Goal: Task Accomplishment & Management: Manage account settings

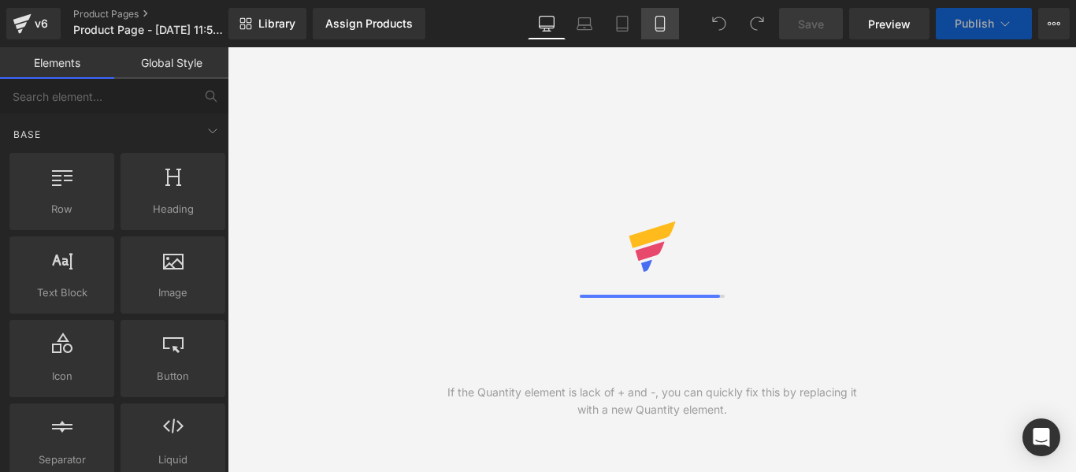
click at [648, 29] on link "Mobile" at bounding box center [660, 24] width 38 height 32
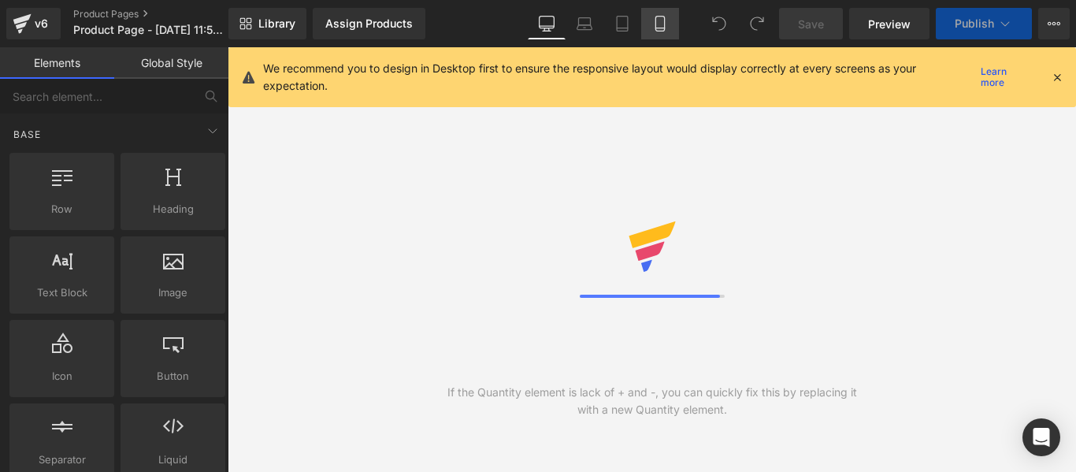
click at [649, 29] on link "Mobile" at bounding box center [660, 24] width 38 height 32
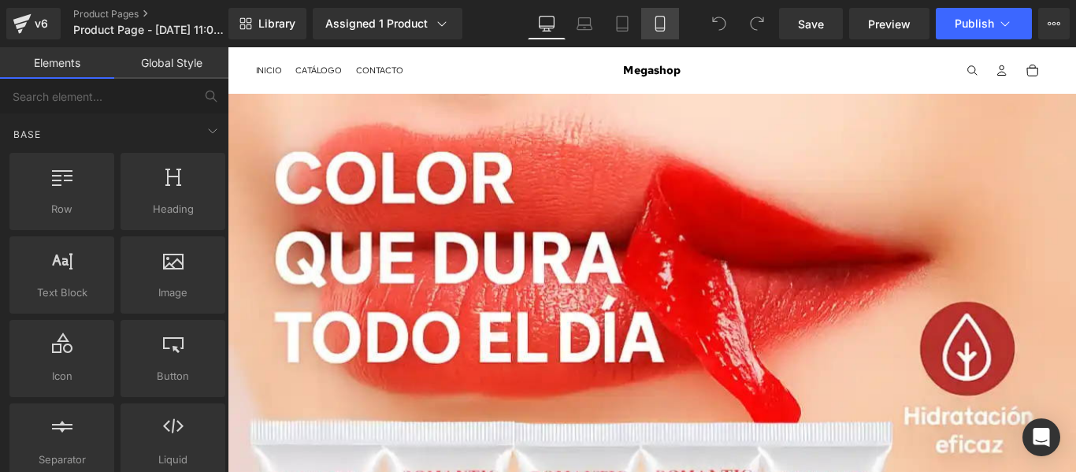
click at [663, 28] on icon at bounding box center [659, 28] width 9 height 0
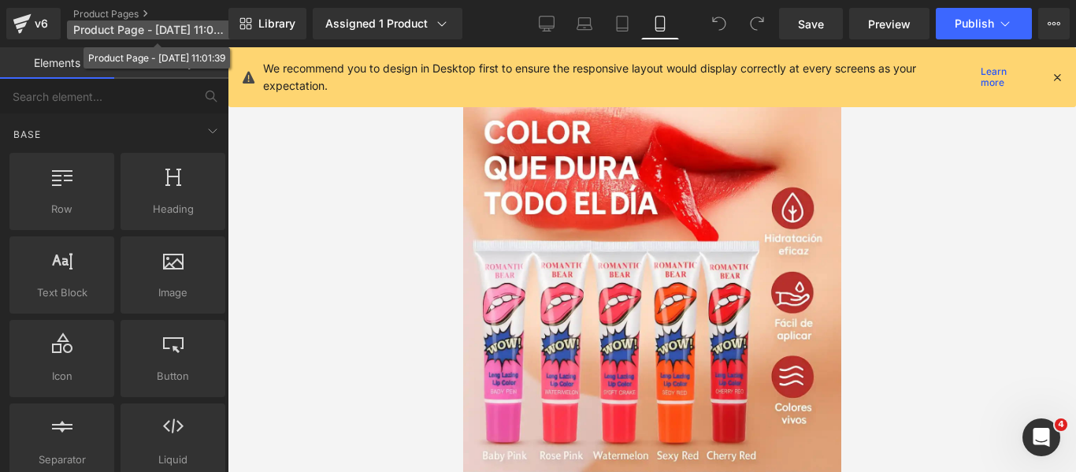
click at [167, 31] on span "Product Page - Jun 16, 11:01:39" at bounding box center [148, 30] width 151 height 13
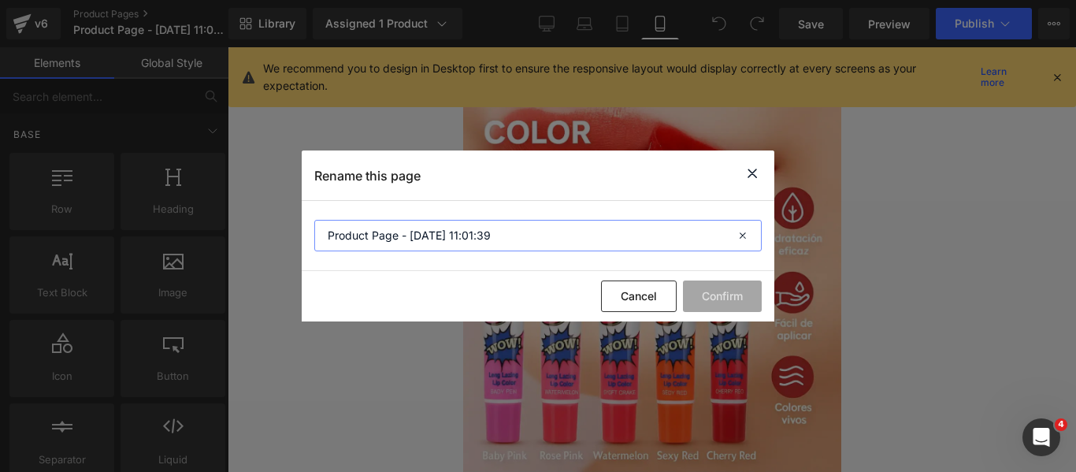
click at [419, 226] on input "Product Page - Jun 16, 11:01:39" at bounding box center [537, 236] width 447 height 32
type input "LABIAL"
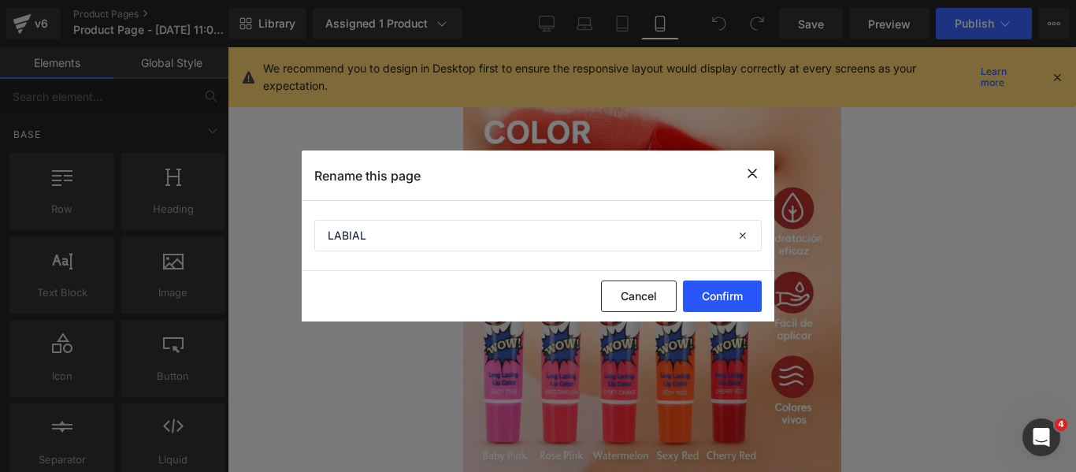
click at [716, 286] on button "Confirm" at bounding box center [722, 296] width 79 height 32
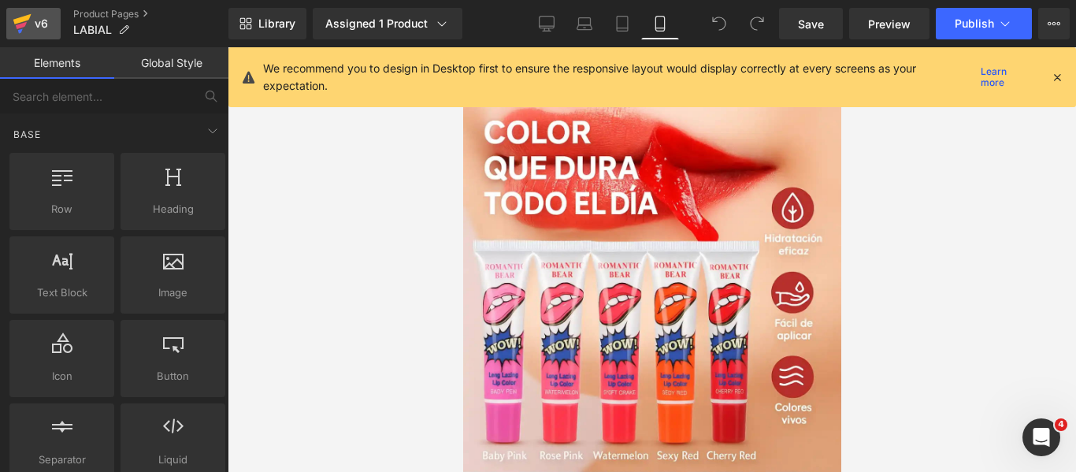
click at [24, 17] on icon at bounding box center [22, 19] width 18 height 10
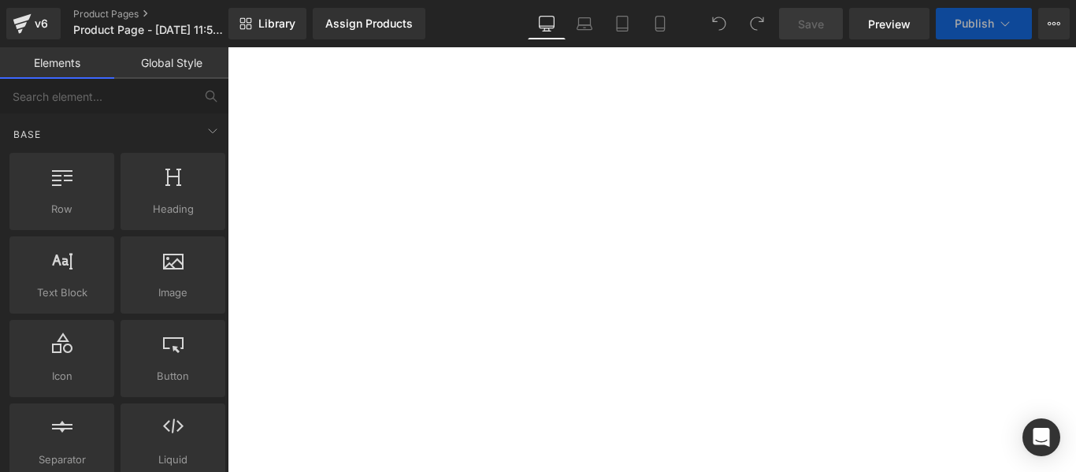
click at [656, 29] on icon at bounding box center [659, 24] width 9 height 15
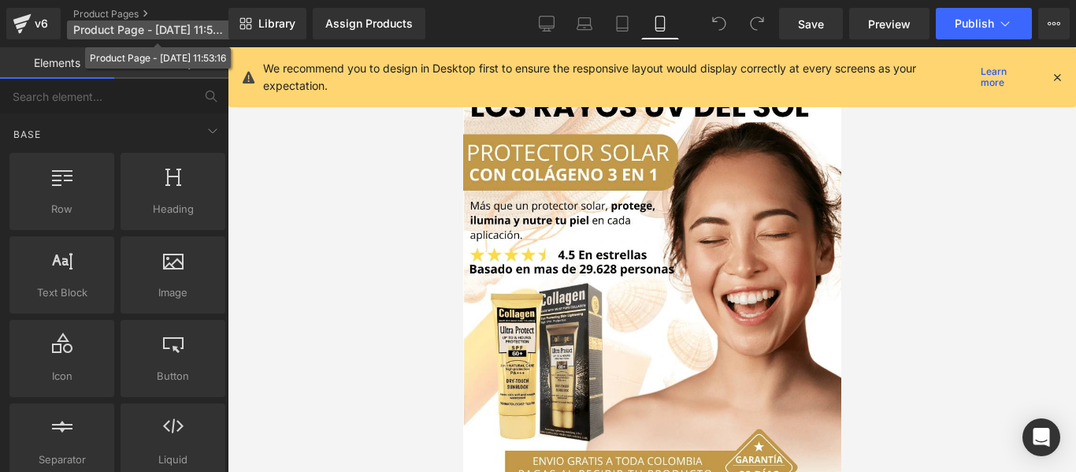
click at [121, 27] on span "Product Page - [DATE] 11:53:16" at bounding box center [148, 30] width 151 height 13
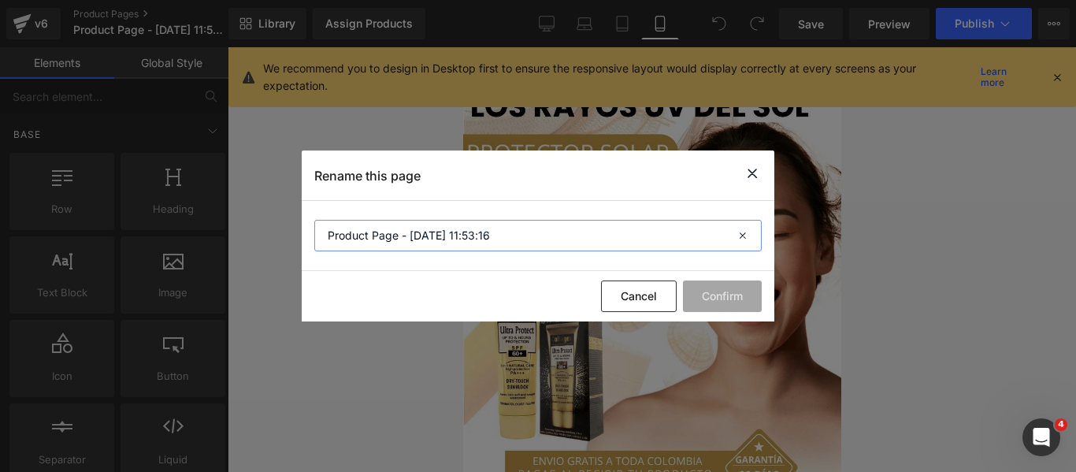
click at [387, 221] on input "Product Page - [DATE] 11:53:16" at bounding box center [537, 236] width 447 height 32
click at [388, 221] on input "Product Page - [DATE] 11:53:16" at bounding box center [537, 236] width 447 height 32
type input "PROTECTOR SOLAR"
click at [706, 302] on button "Confirm" at bounding box center [722, 296] width 79 height 32
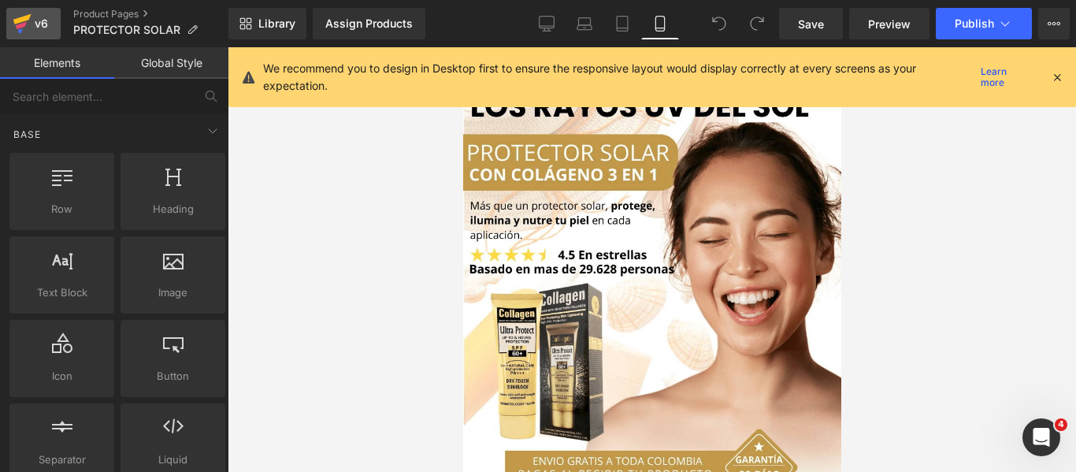
click at [32, 27] on div "v6" at bounding box center [42, 23] width 20 height 20
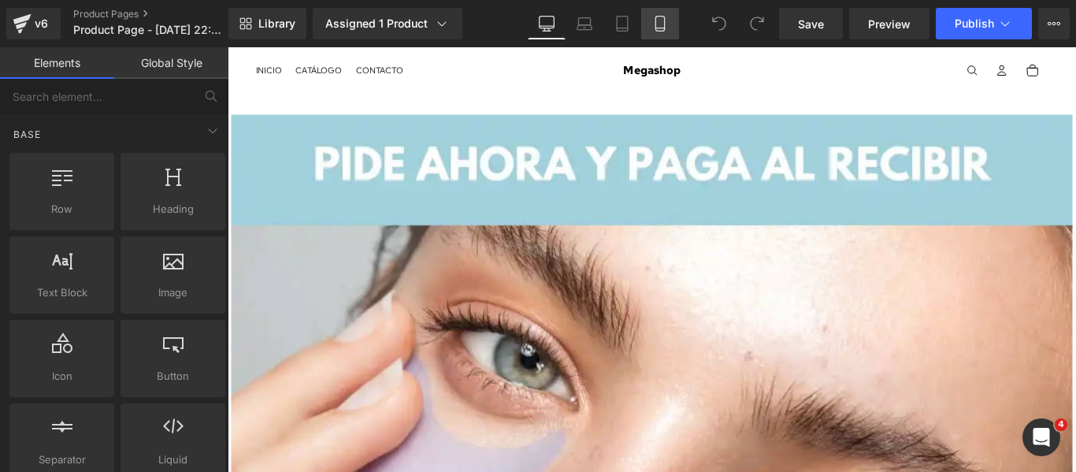
click at [657, 26] on icon at bounding box center [660, 24] width 16 height 16
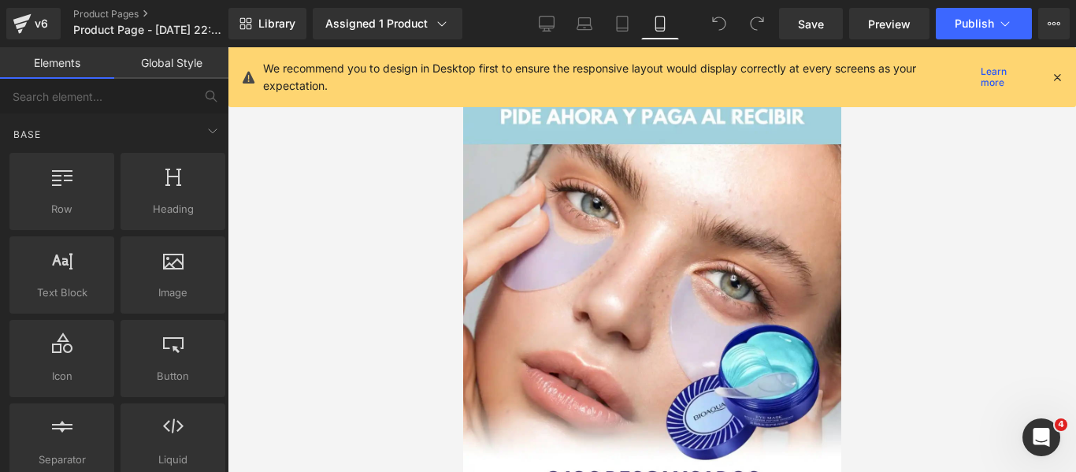
scroll to position [47, 0]
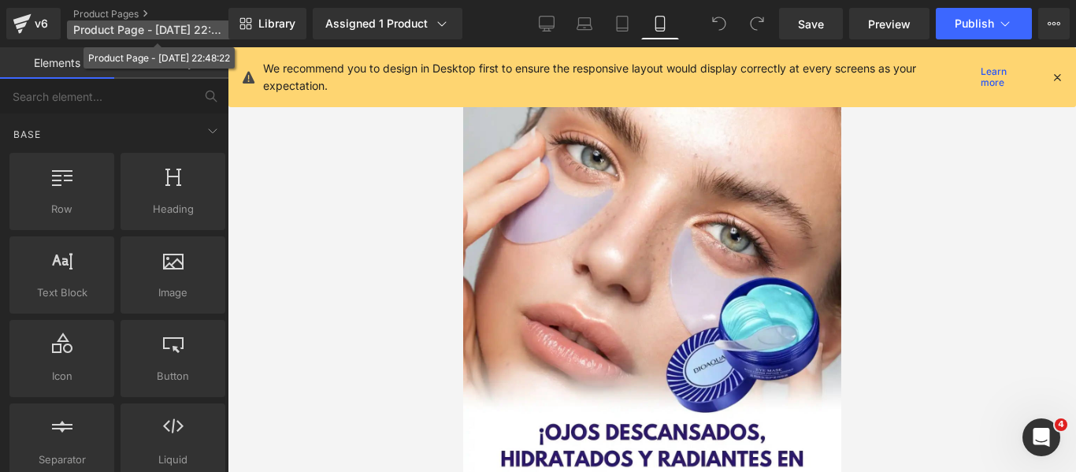
click at [150, 26] on span "Product Page - Apr 1, 22:48:22" at bounding box center [148, 30] width 151 height 13
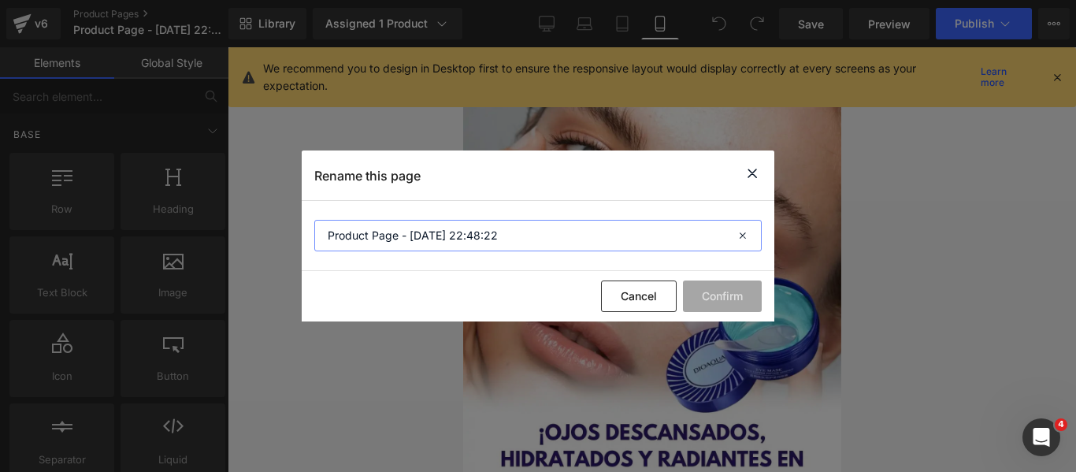
click at [375, 248] on input "Product Page - Apr 1, 22:48:22" at bounding box center [537, 236] width 447 height 32
click at [376, 248] on input "Product Page - Apr 1, 22:48:22" at bounding box center [537, 236] width 447 height 32
type input "PARCHES DE HIDROGEL"
click at [692, 300] on button "Confirm" at bounding box center [722, 296] width 79 height 32
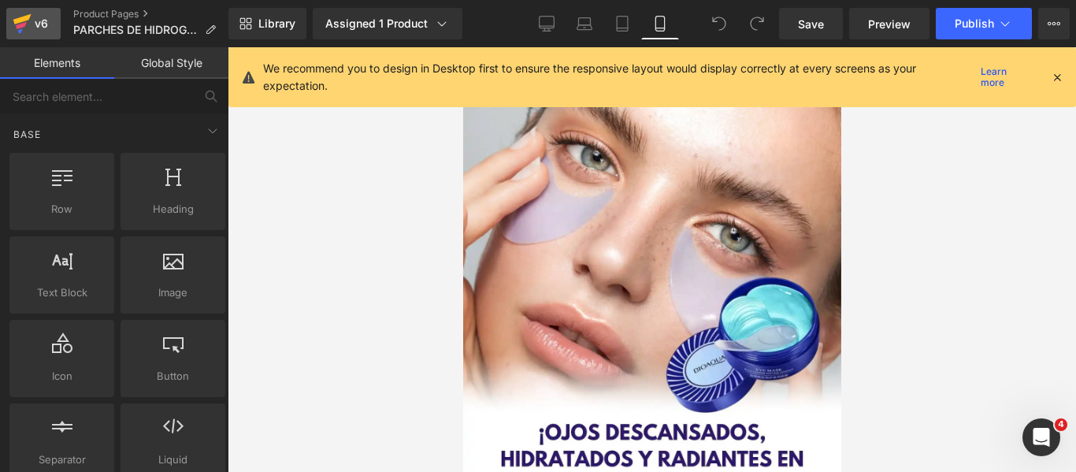
click at [39, 23] on div "v6" at bounding box center [42, 23] width 20 height 20
